Goal: Information Seeking & Learning: Learn about a topic

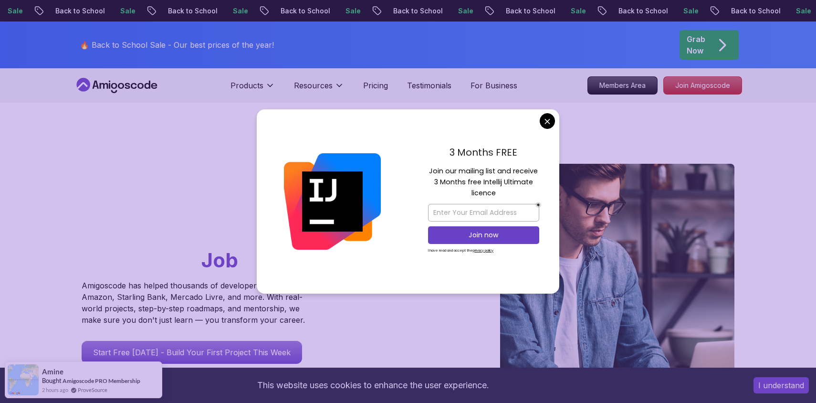
click at [282, 179] on div at bounding box center [332, 201] width 151 height 184
click at [558, 120] on div "3 Months FREE Join our mailing list and receive 3 Months free Intellij Ultimate…" at bounding box center [483, 201] width 151 height 184
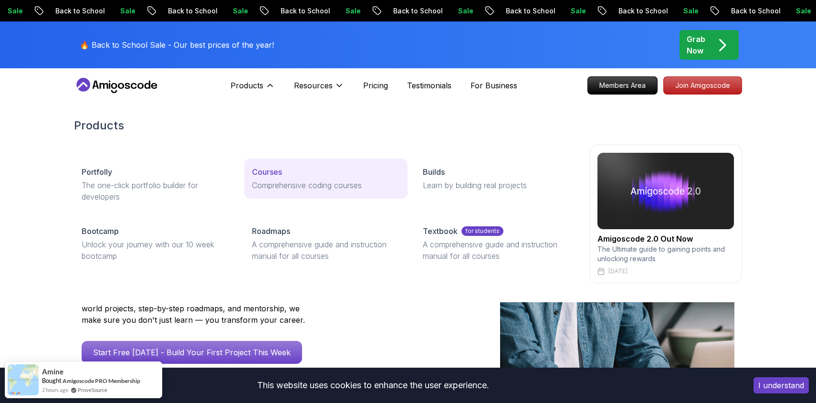
click at [268, 170] on p "Courses" at bounding box center [267, 171] width 30 height 11
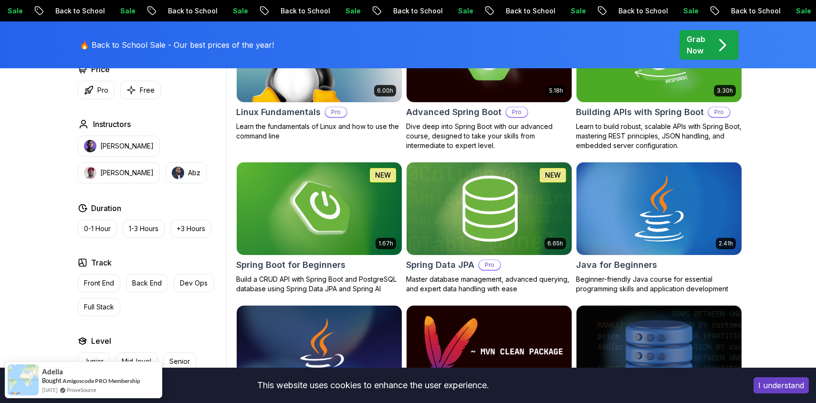
scroll to position [289, 0]
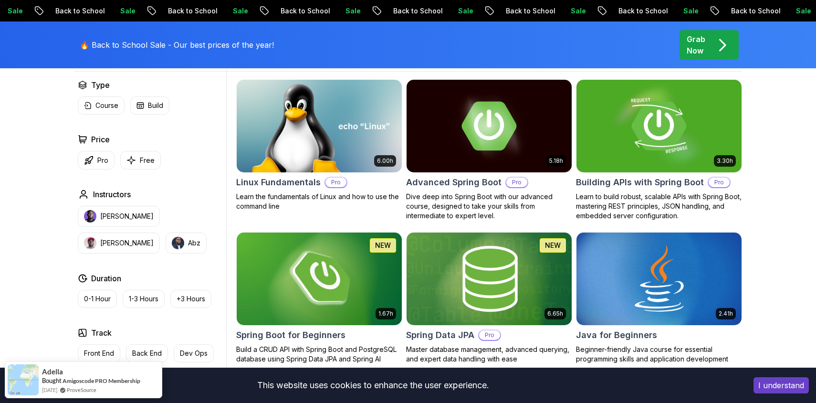
click at [454, 141] on img at bounding box center [489, 126] width 165 height 93
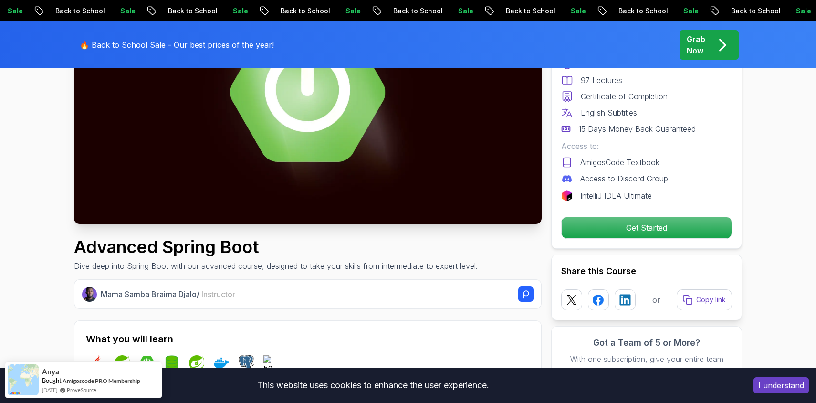
scroll to position [204, 0]
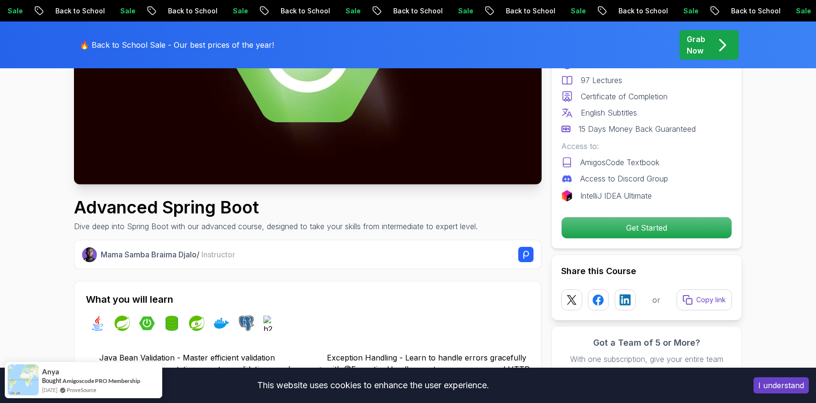
click at [233, 204] on h1 "Advanced Spring Boot" at bounding box center [276, 207] width 404 height 19
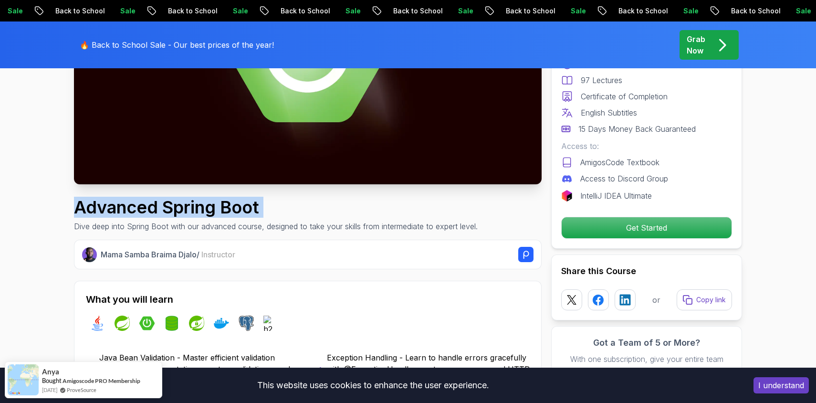
click at [233, 204] on h1 "Advanced Spring Boot" at bounding box center [276, 207] width 404 height 19
copy h1 "Advanced Spring Boot"
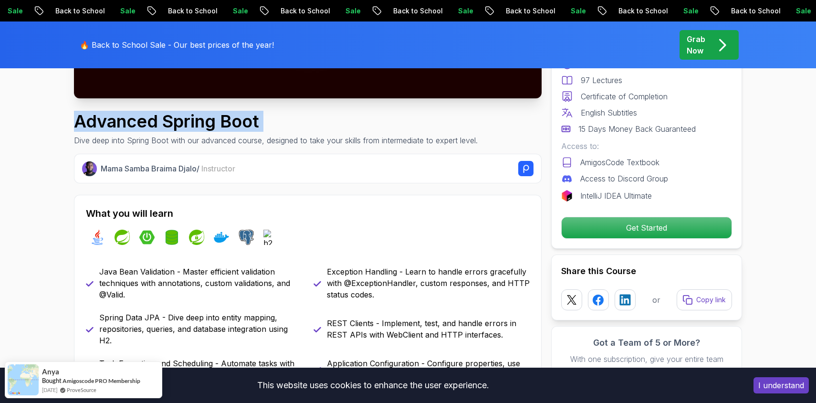
scroll to position [305, 0]
